Goal: Task Accomplishment & Management: Use online tool/utility

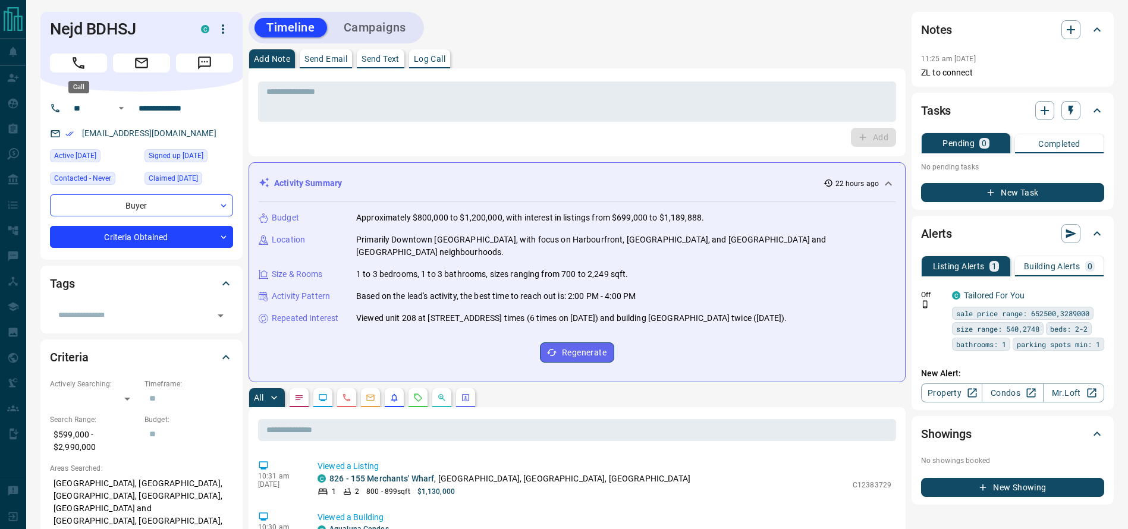
click at [72, 67] on icon "Call" at bounding box center [78, 62] width 15 height 15
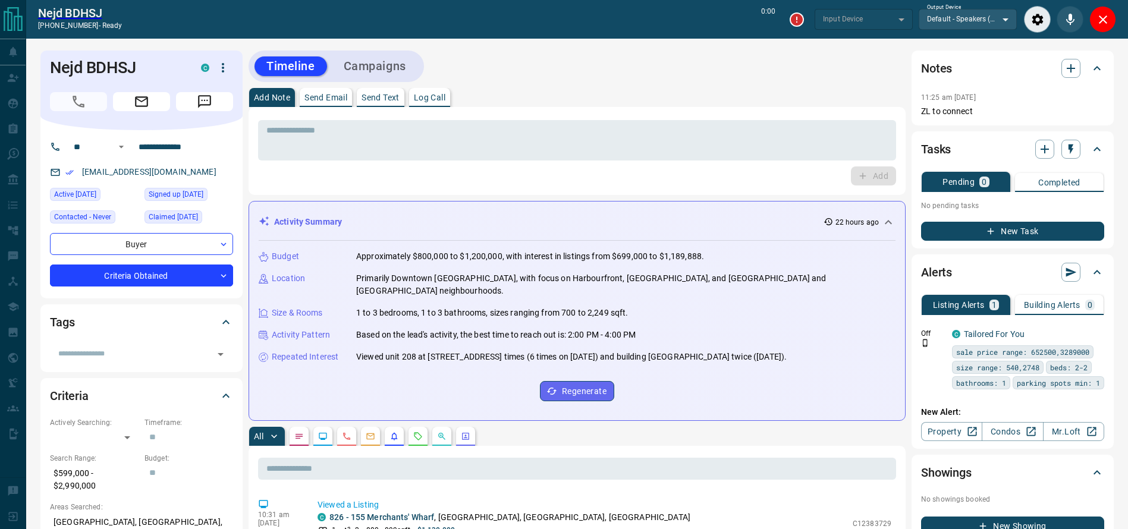
type input "*******"
click at [559, 109] on div "* ​ Add" at bounding box center [577, 151] width 657 height 88
click at [545, 118] on div "* ​" at bounding box center [577, 139] width 638 height 44
click at [542, 139] on textarea at bounding box center [577, 141] width 622 height 30
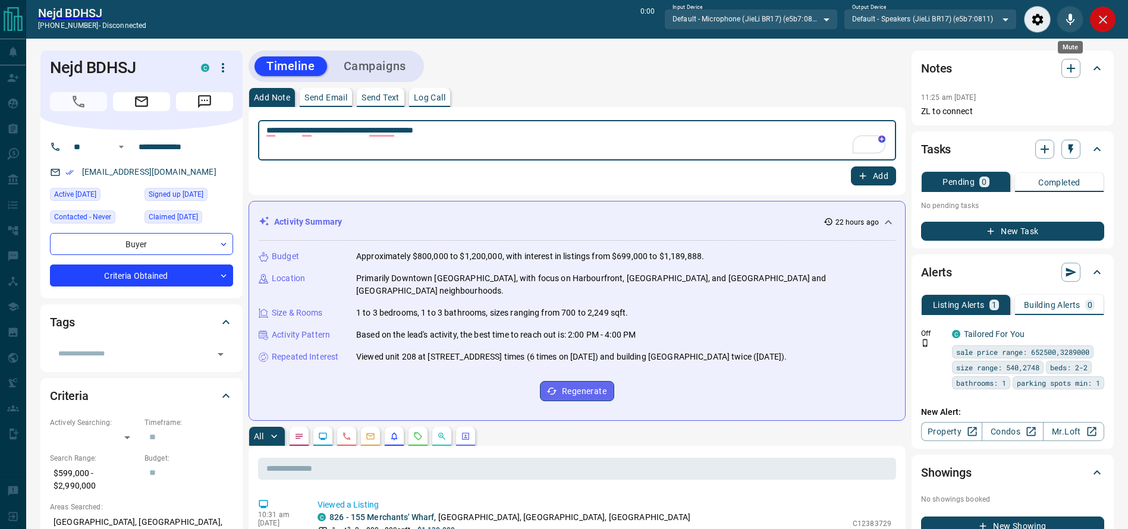
type textarea "**********"
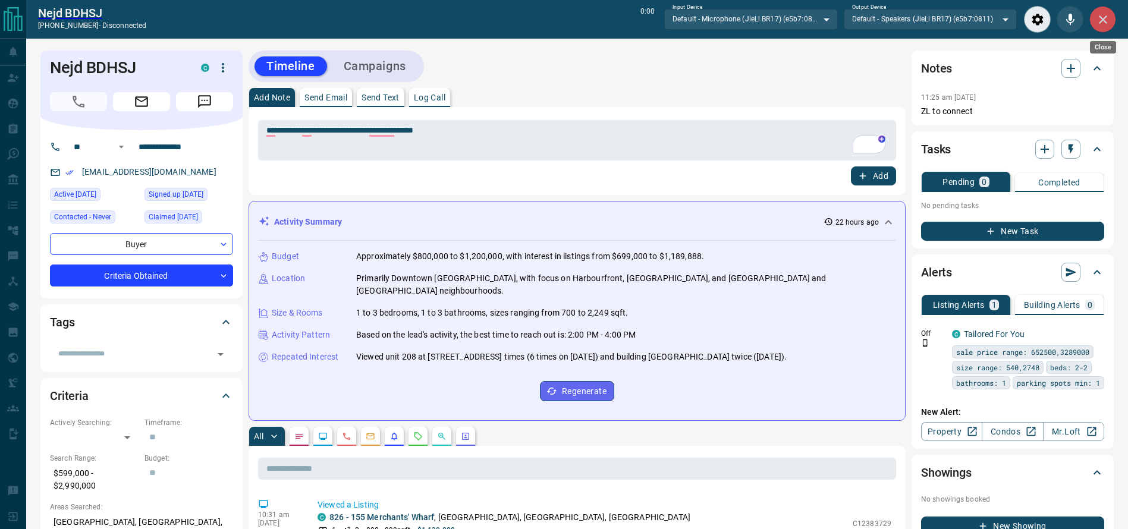
click at [1101, 23] on icon "Close" at bounding box center [1103, 19] width 14 height 14
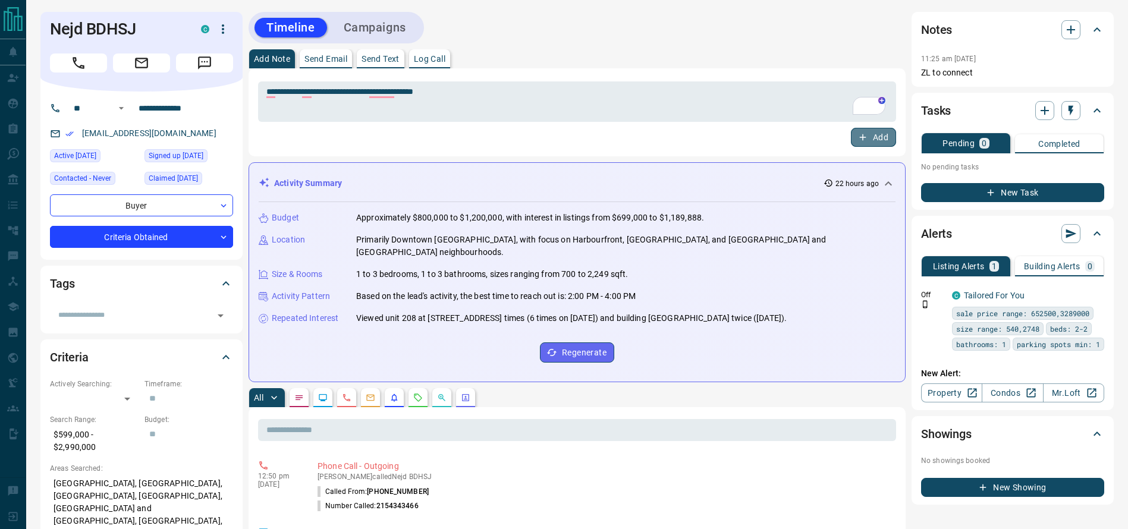
click at [858, 132] on icon "button" at bounding box center [863, 137] width 11 height 11
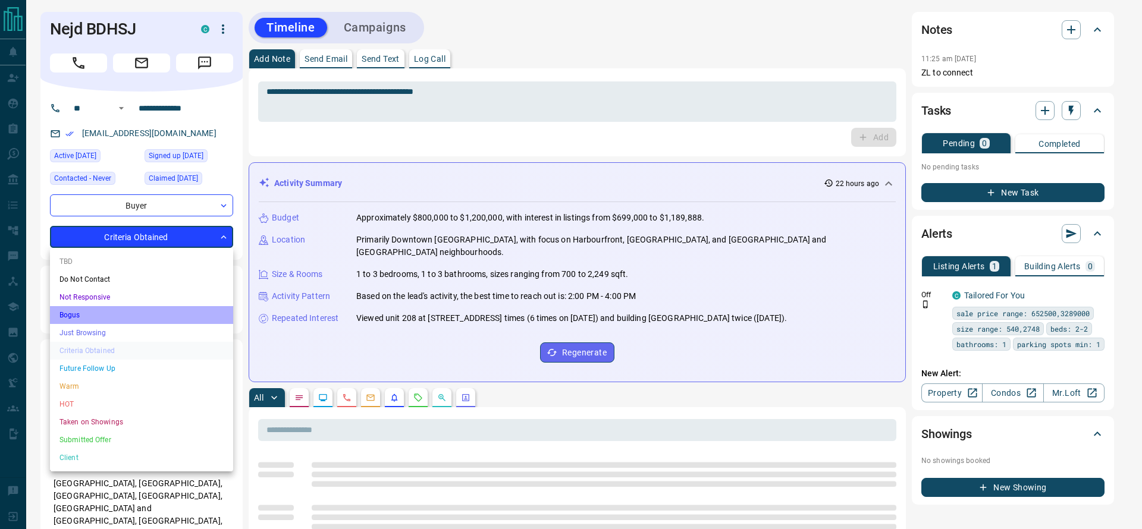
click at [83, 316] on li "Bogus" at bounding box center [141, 315] width 183 height 18
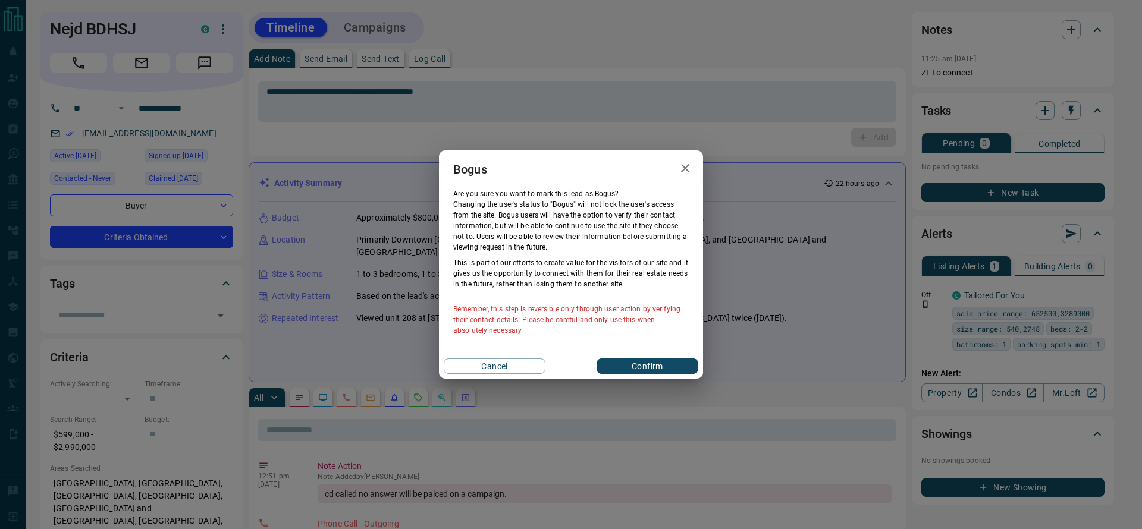
click at [608, 372] on button "Confirm" at bounding box center [648, 366] width 102 height 15
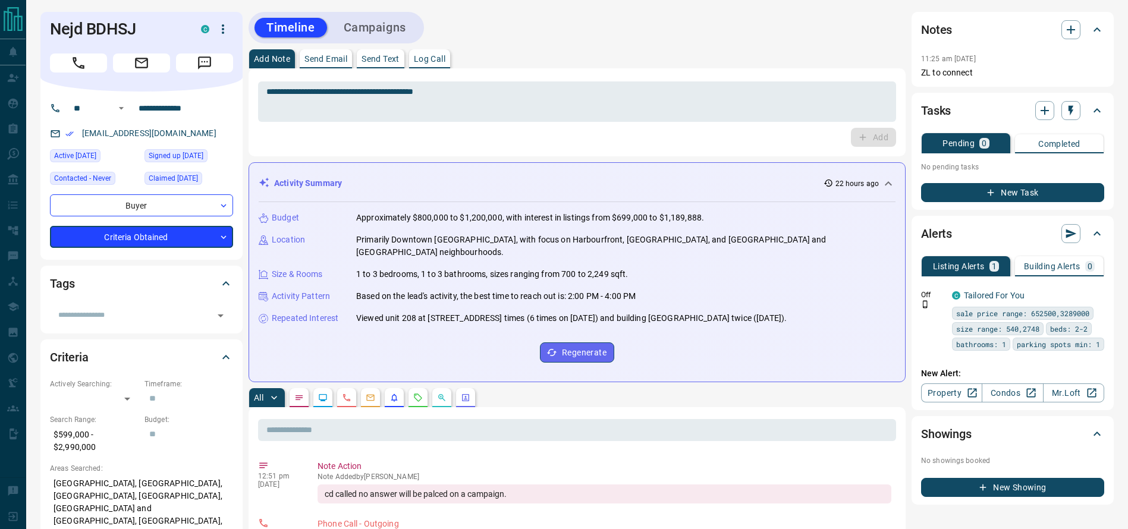
type input "**********"
type input "*"
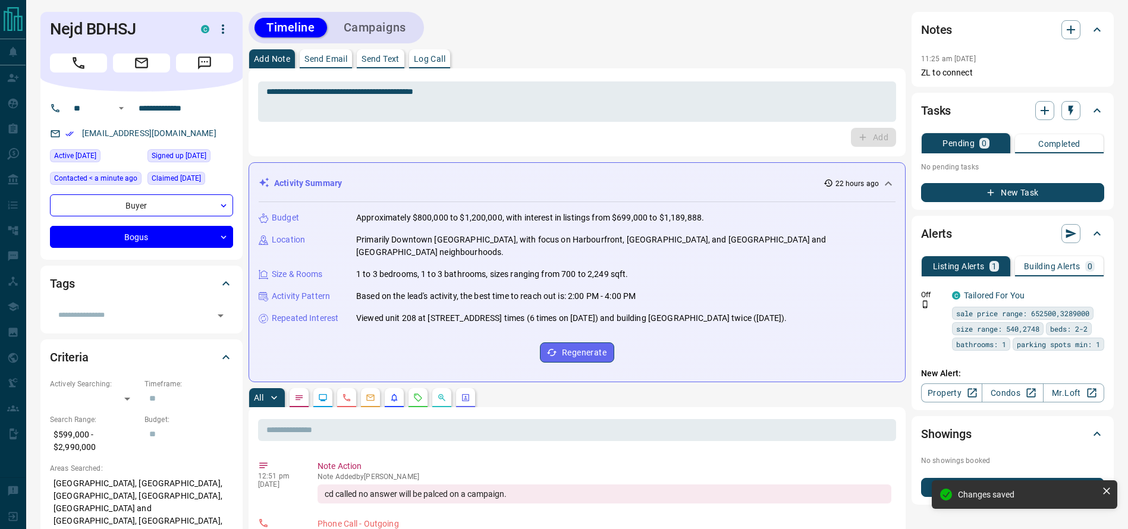
click at [392, 26] on button "Campaigns" at bounding box center [375, 28] width 86 height 20
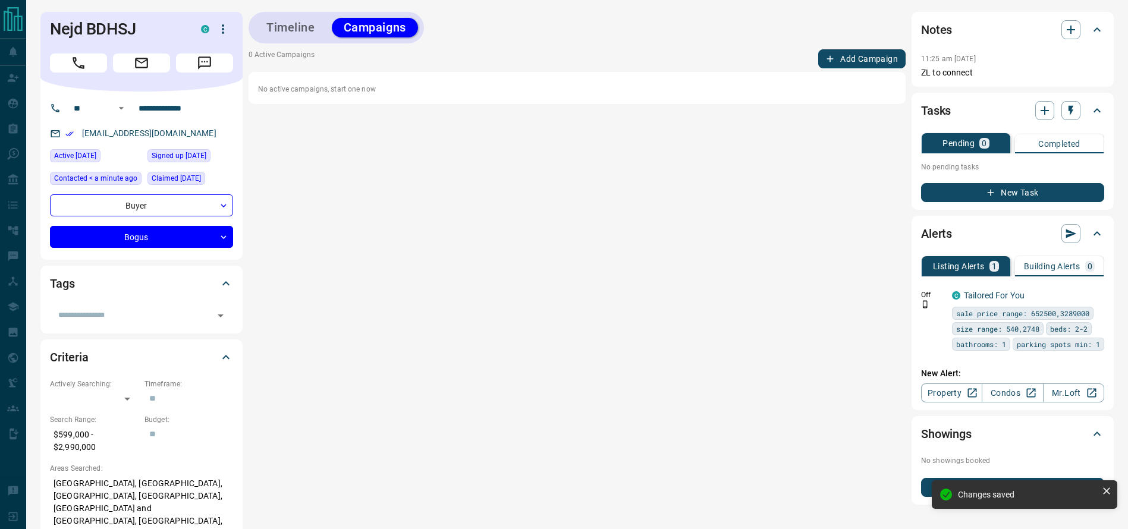
click at [881, 54] on button "Add Campaign" at bounding box center [861, 58] width 87 height 19
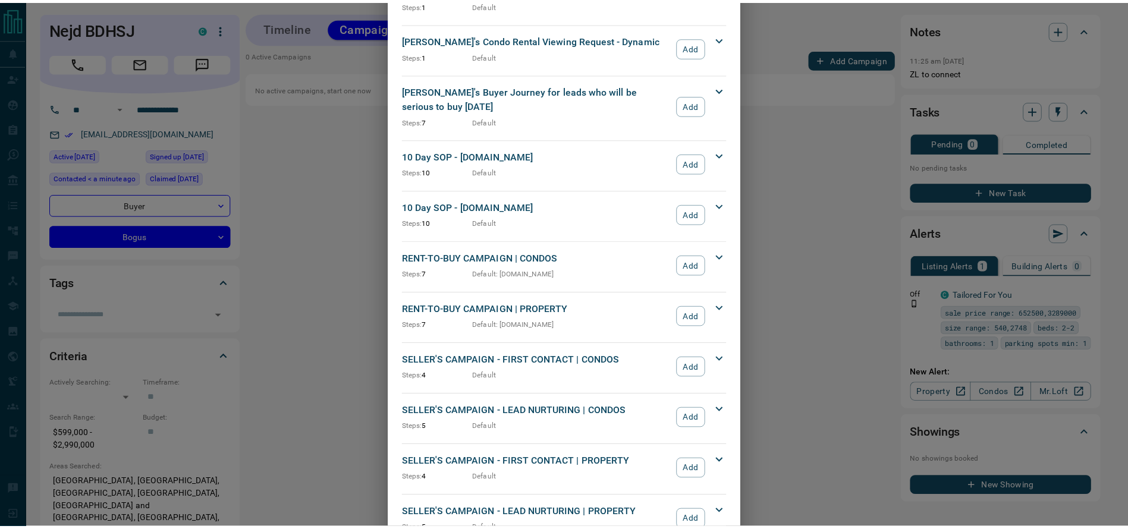
scroll to position [1008, 0]
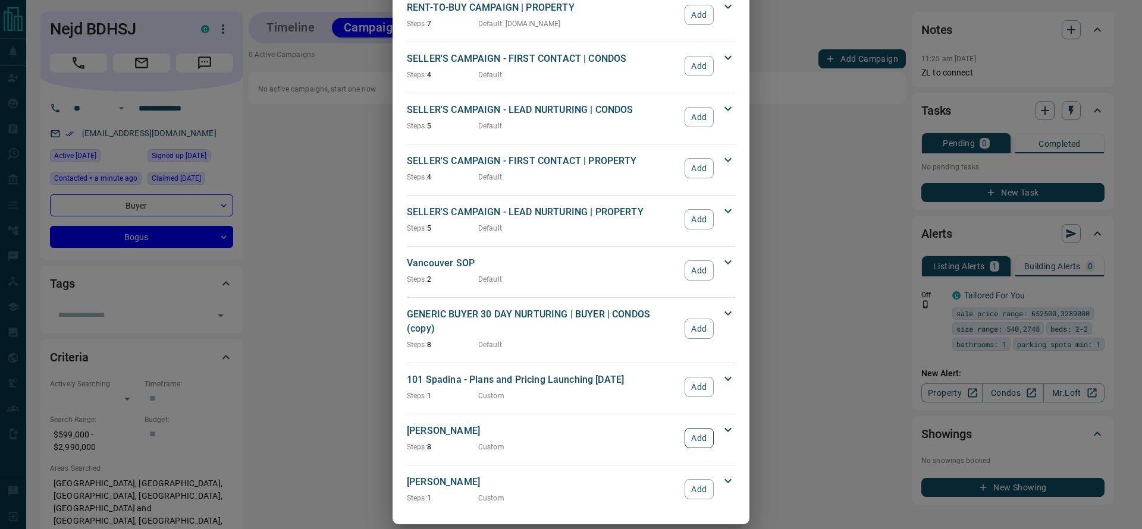
click at [695, 428] on button "Add" at bounding box center [699, 438] width 29 height 20
